Goal: Navigation & Orientation: Find specific page/section

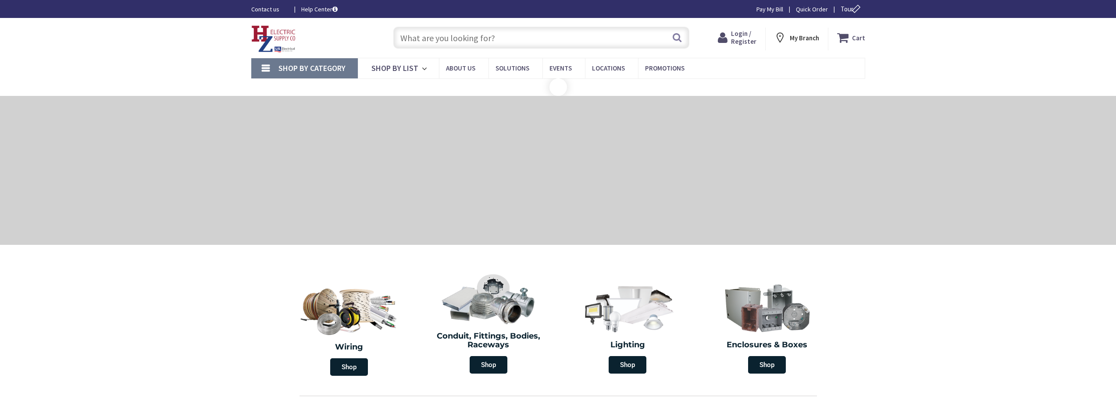
type input "MA-[GEOGRAPHIC_DATA], [GEOGRAPHIC_DATA]"
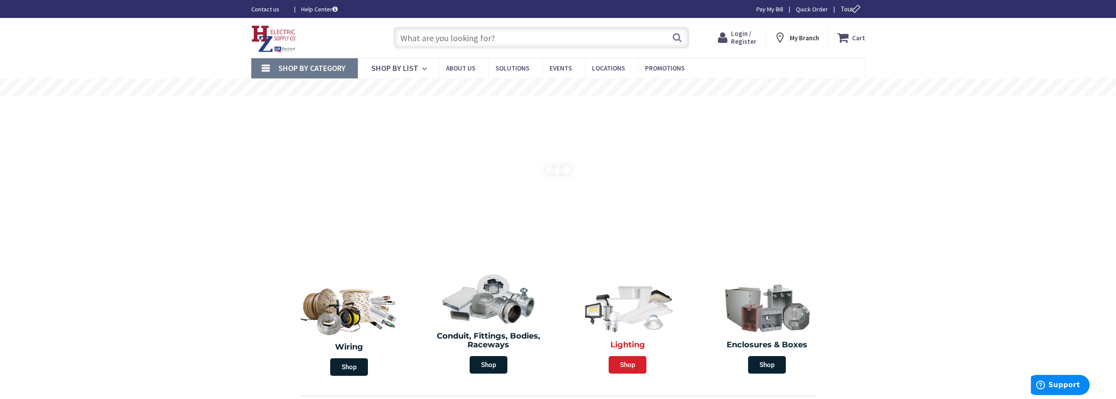
click at [630, 362] on span "Shop" at bounding box center [628, 365] width 38 height 18
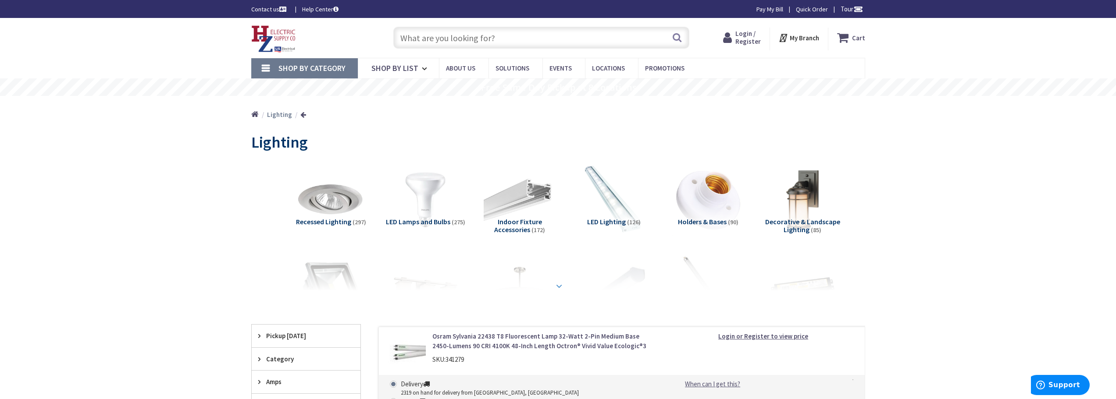
click at [559, 285] on strong at bounding box center [559, 286] width 11 height 10
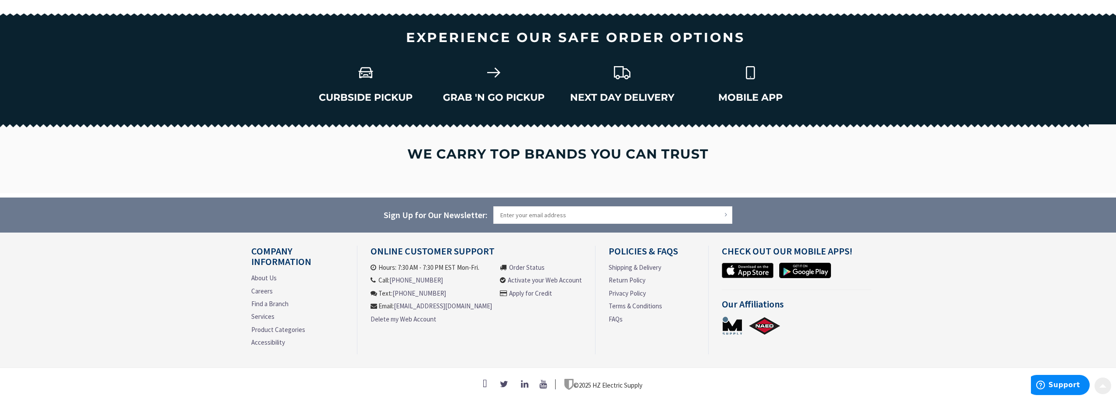
scroll to position [1170, 0]
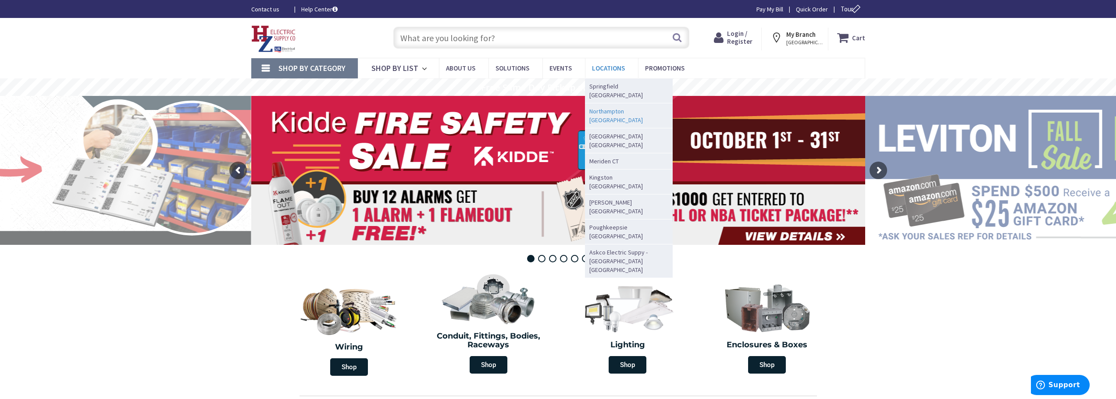
click at [610, 107] on span "Northampton [GEOGRAPHIC_DATA]" at bounding box center [626, 116] width 75 height 18
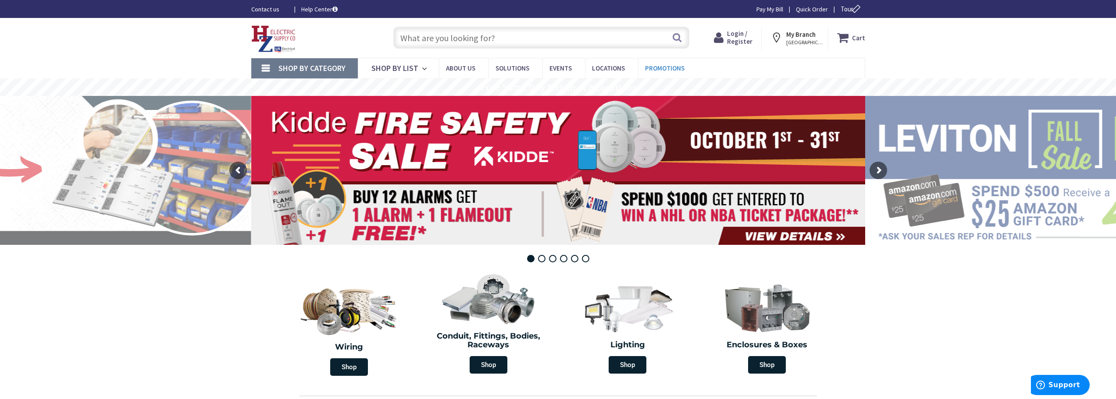
click at [660, 67] on span "Promotions" at bounding box center [664, 68] width 39 height 8
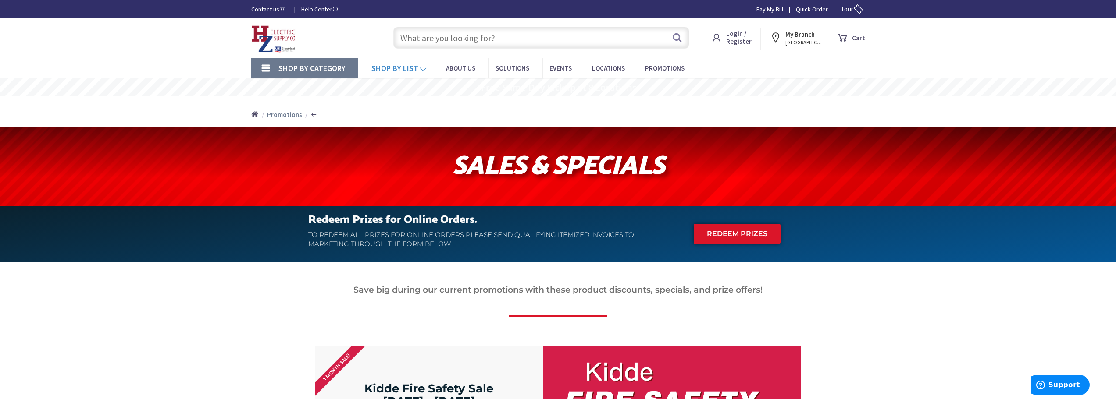
click at [424, 69] on icon at bounding box center [424, 68] width 11 height 19
click at [554, 68] on span "Events" at bounding box center [560, 68] width 22 height 8
click at [664, 67] on span "Promotions" at bounding box center [664, 68] width 39 height 8
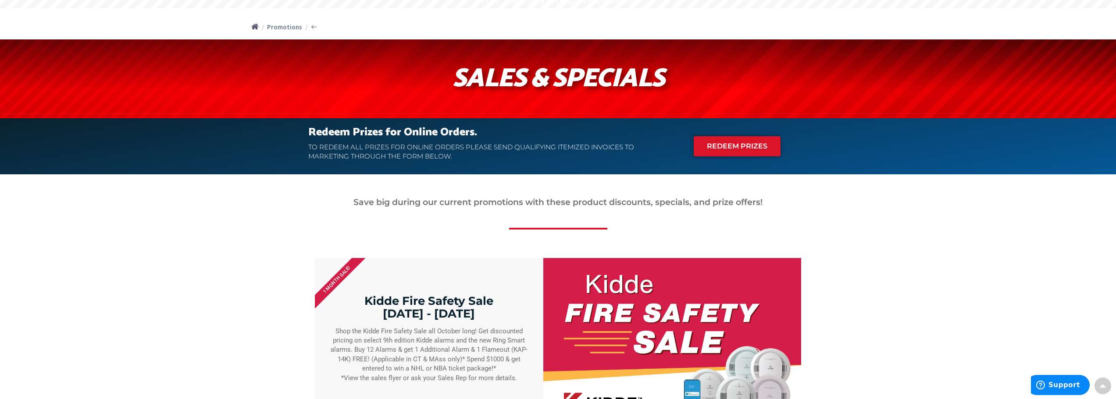
scroll to position [175, 0]
